Goal: Find contact information: Find contact information

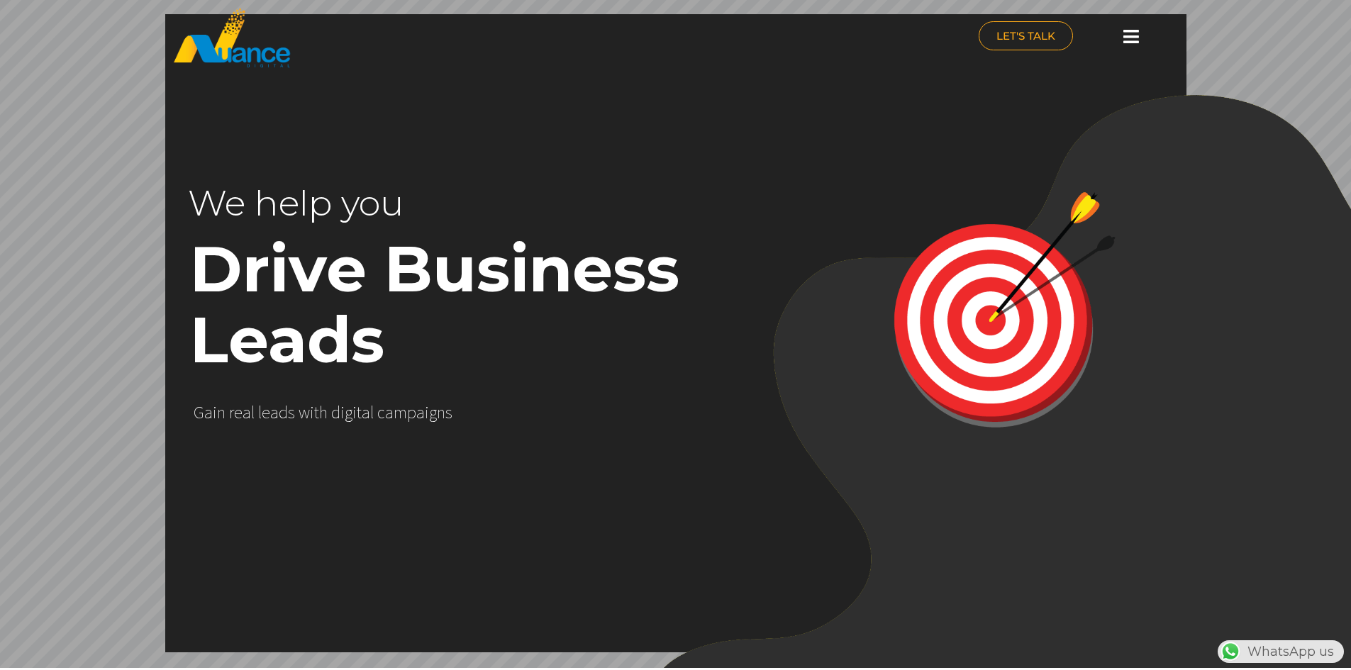
click at [637, 191] on rs-layer-wrap at bounding box center [1011, 435] width 749 height 683
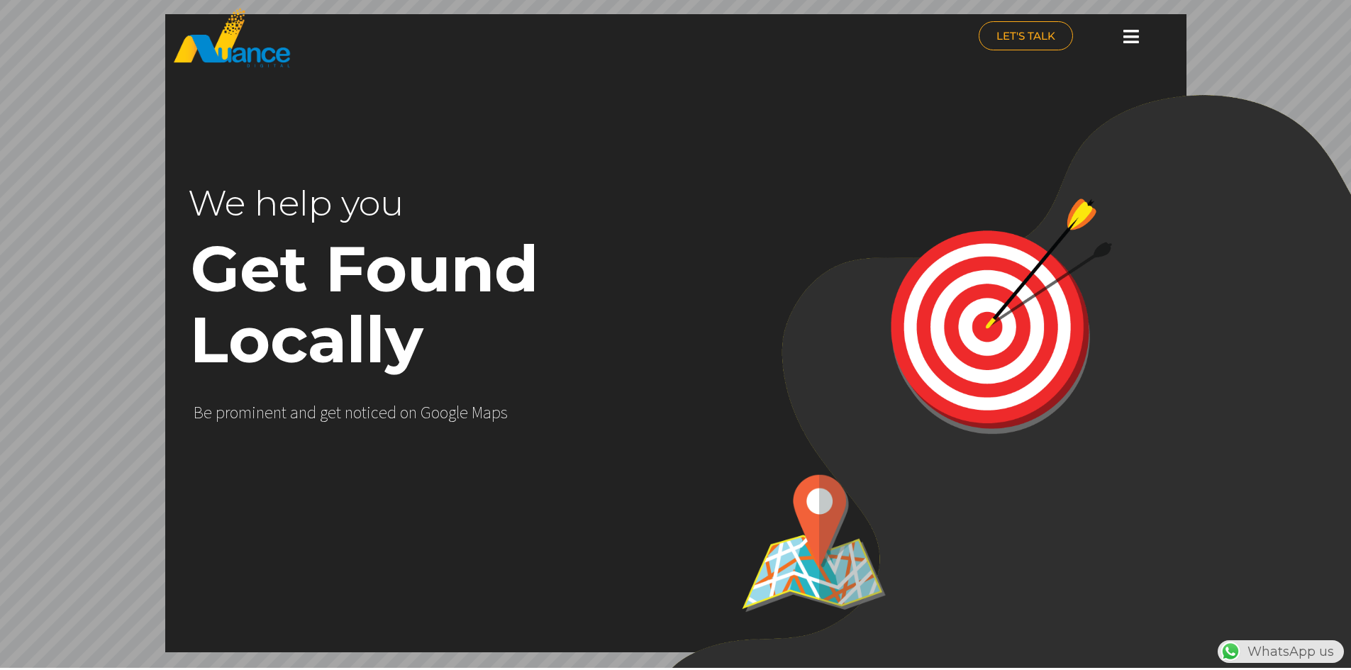
click at [1130, 38] on icon at bounding box center [1131, 37] width 16 height 18
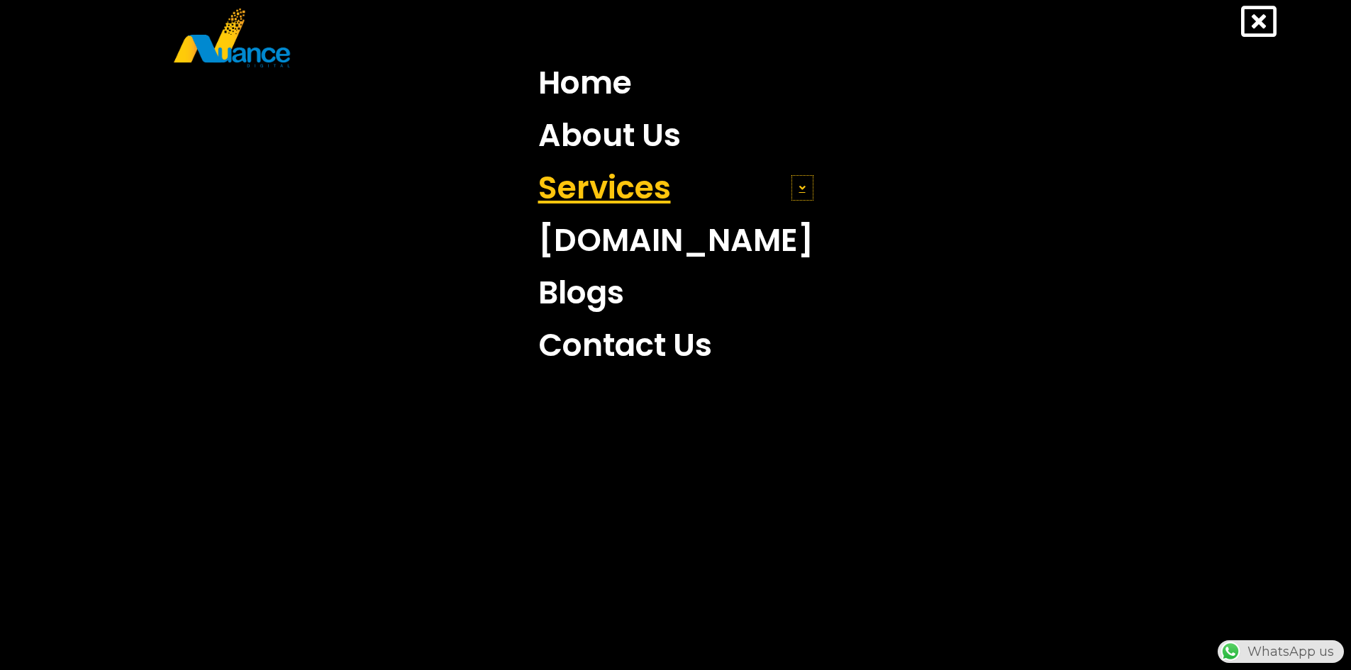
click at [791, 186] on span at bounding box center [802, 188] width 22 height 26
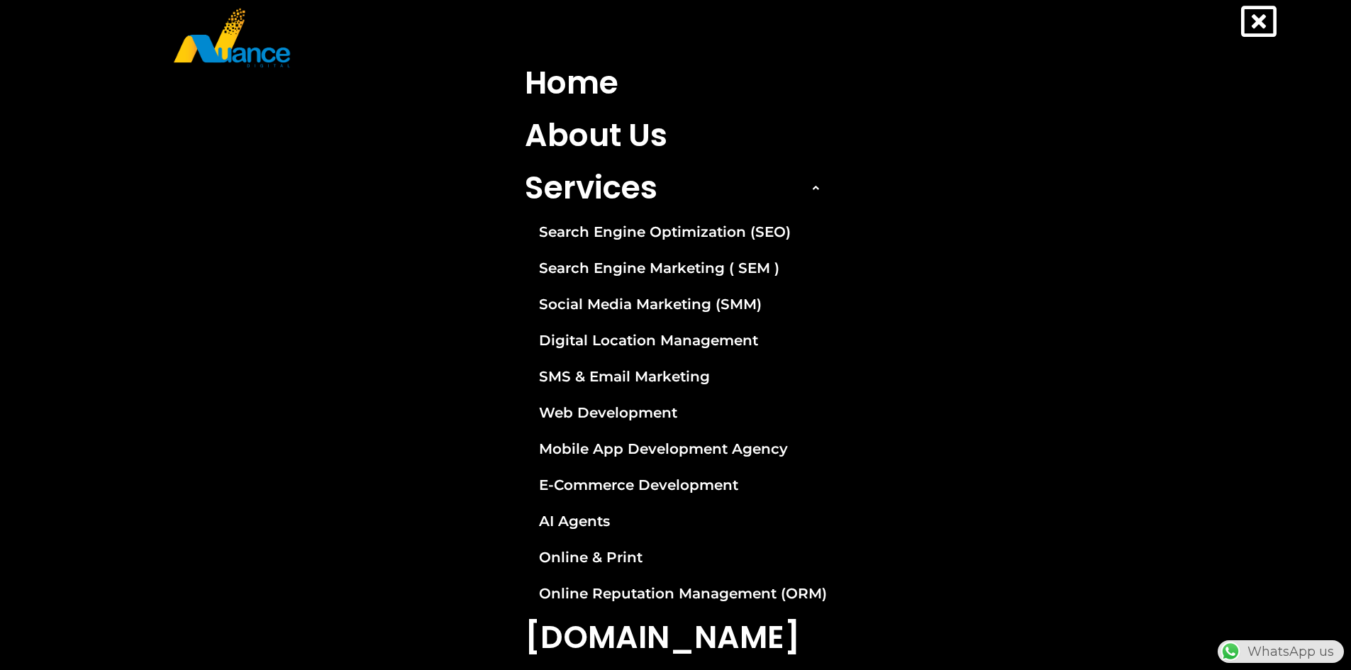
click at [1275, 16] on icon at bounding box center [1258, 21] width 35 height 35
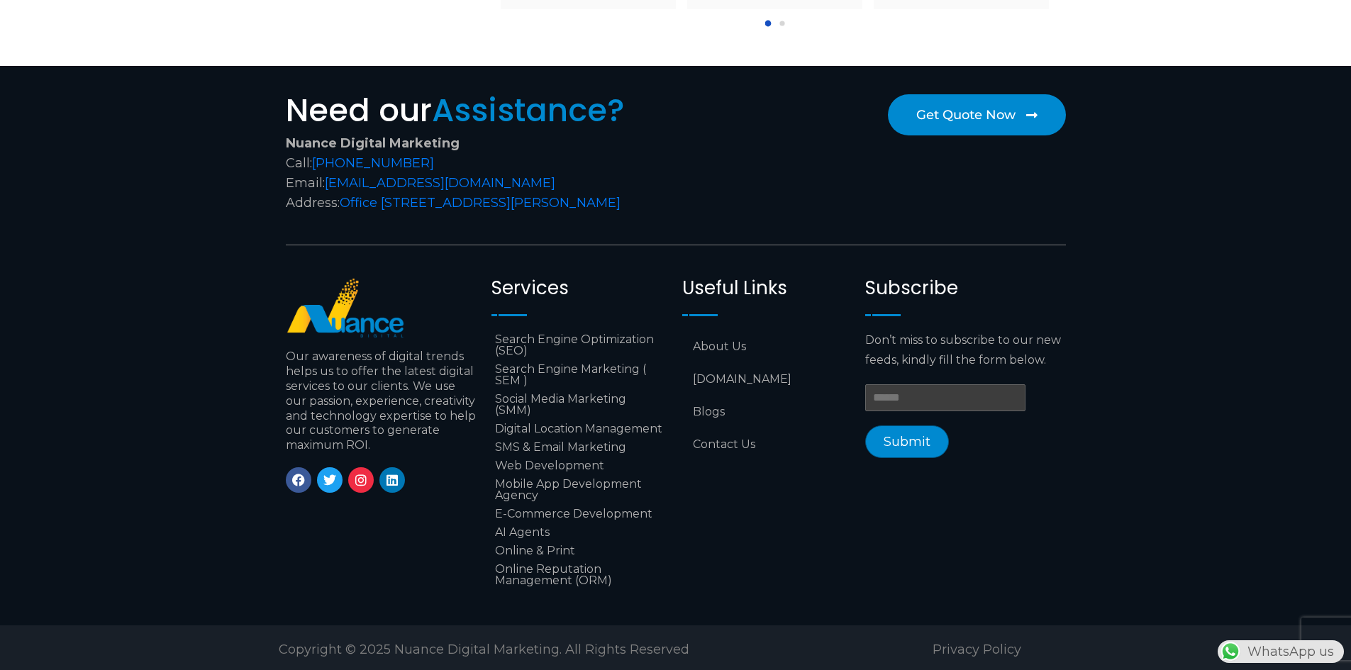
scroll to position [5877, 0]
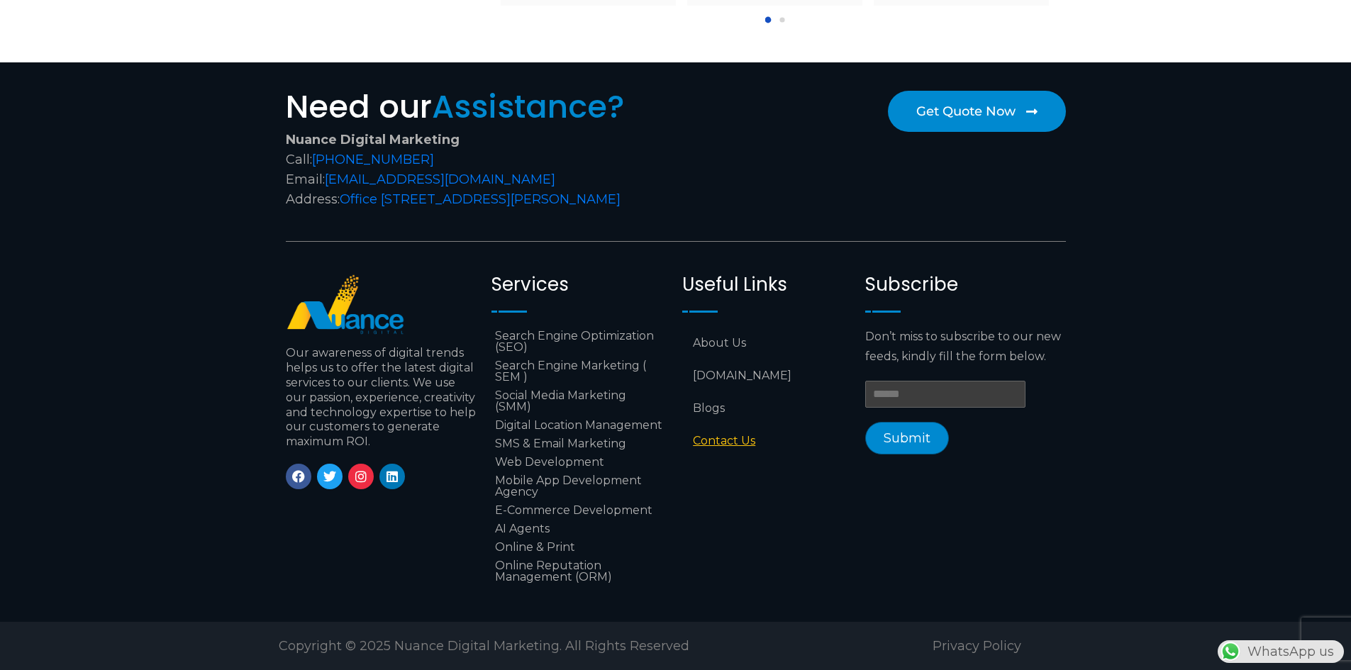
click at [726, 425] on link "Contact Us" at bounding box center [766, 441] width 169 height 33
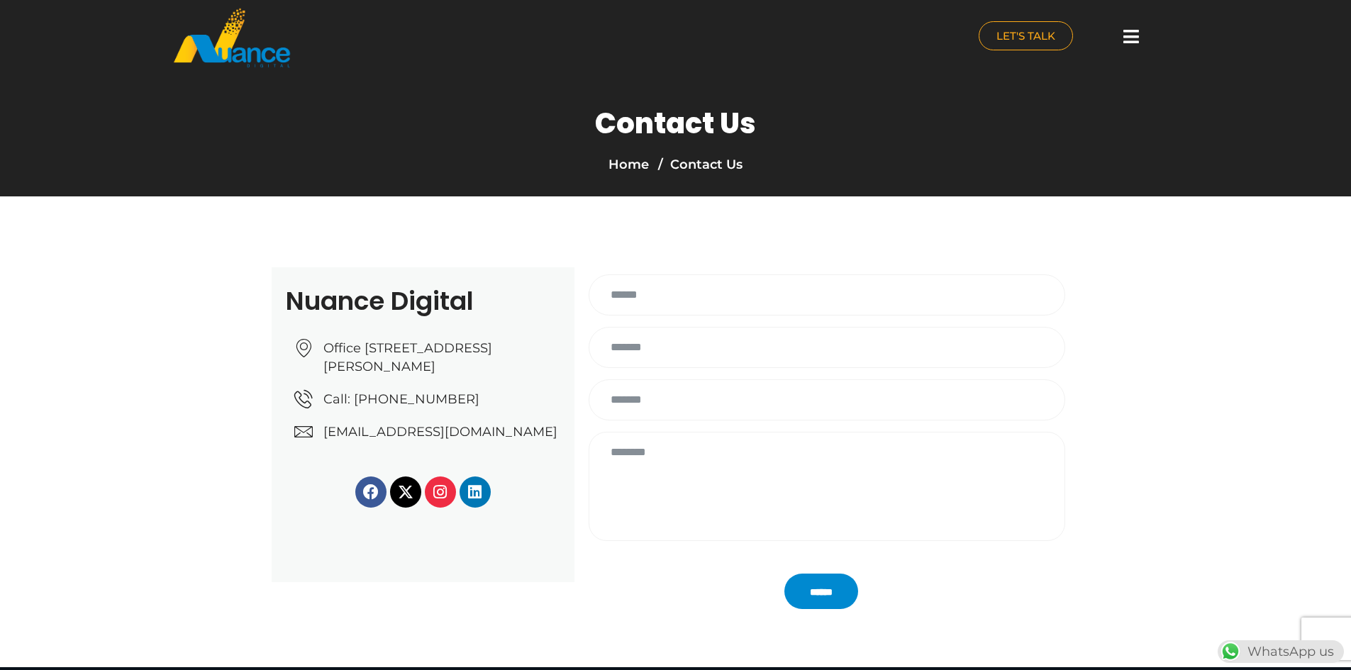
drag, startPoint x: 363, startPoint y: 400, endPoint x: 347, endPoint y: 409, distance: 18.7
click at [363, 407] on ul "Office [STREET_ADDRESS][PERSON_NAME] Call: [PHONE_NUMBER] [EMAIL_ADDRESS][DOMAI…" at bounding box center [427, 390] width 266 height 102
click at [298, 376] on link "Office [STREET_ADDRESS][PERSON_NAME]" at bounding box center [427, 357] width 266 height 37
click at [281, 541] on div "Nuance Digital Office [STREET_ADDRESS][PERSON_NAME] Call: [PHONE_NUMBER] [EMAIL…" at bounding box center [423, 424] width 303 height 315
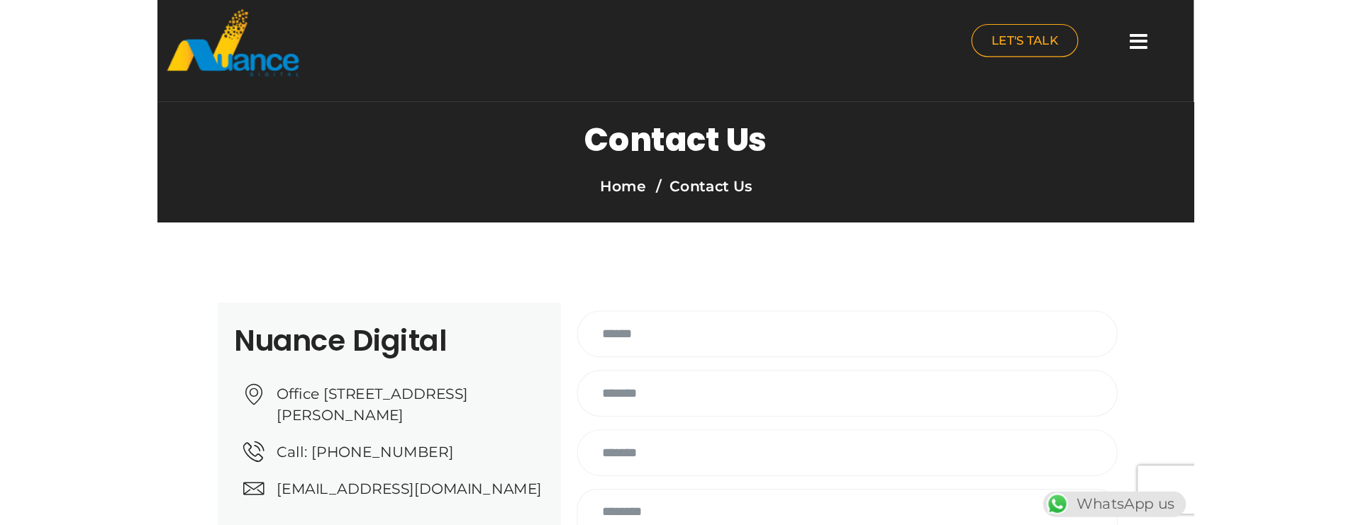
scroll to position [71, 0]
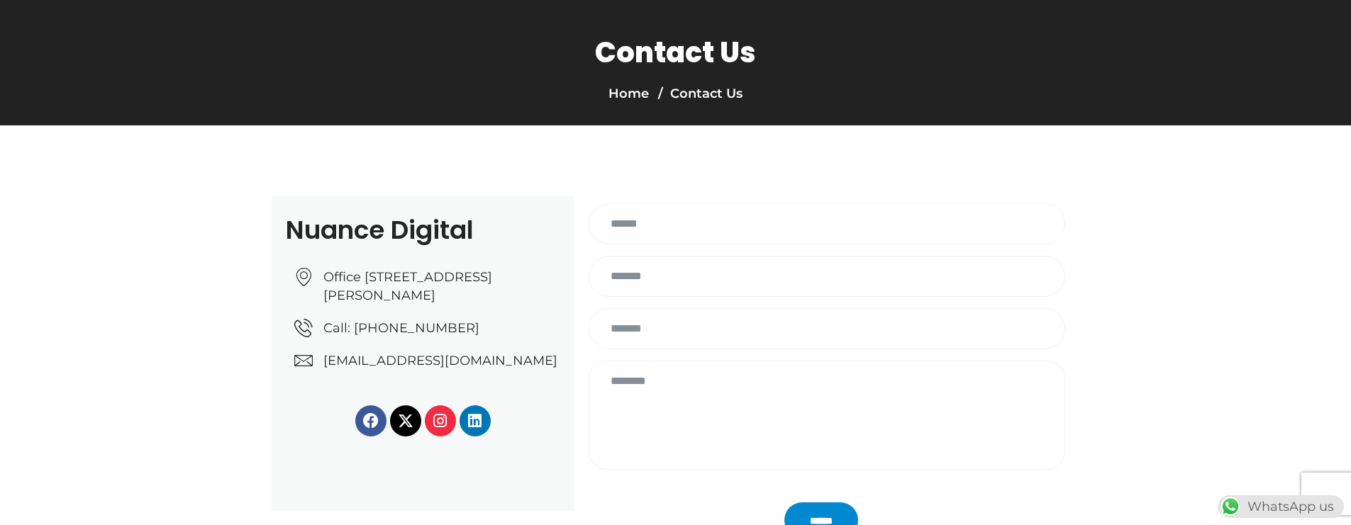
click at [109, 357] on section "Nuance Digital Office [STREET_ADDRESS][PERSON_NAME] Call: [PHONE_NUMBER] [EMAIL…" at bounding box center [675, 353] width 1351 height 457
